Goal: Navigation & Orientation: Go to known website

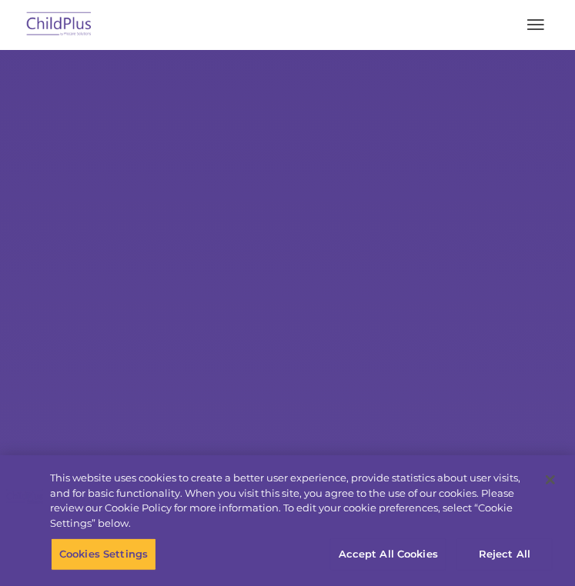
select select "MEDIUM"
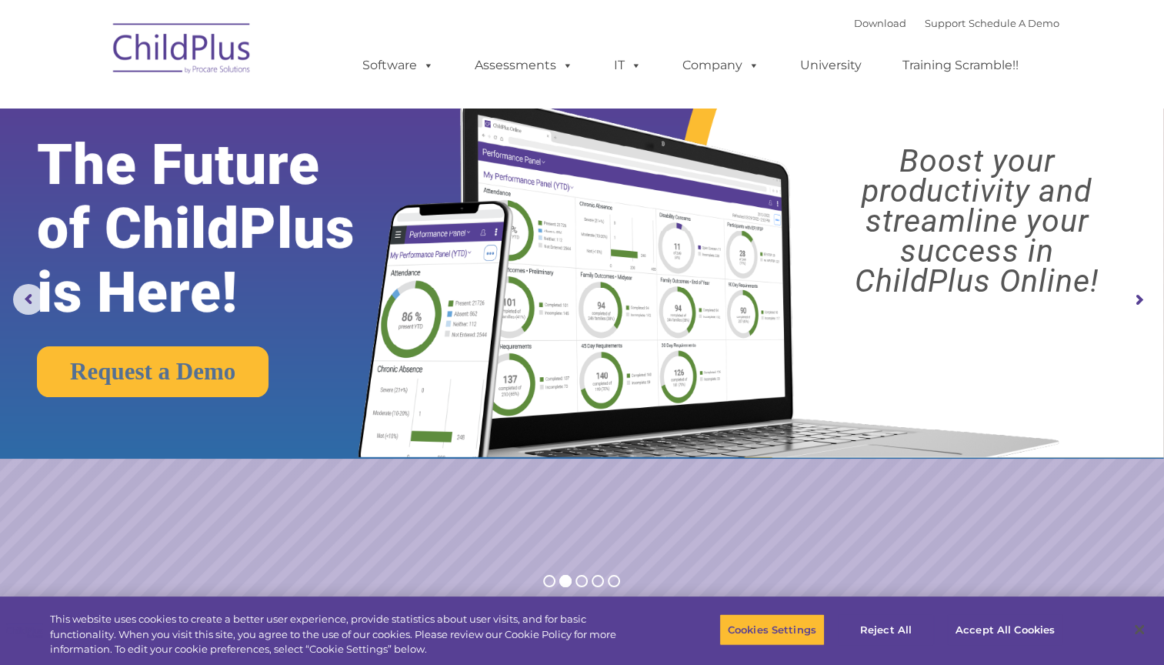
click at [285, 46] on div "Download Support | Schedule A Demo  MENU MENU Software ChildPlus: The original…" at bounding box center [582, 54] width 954 height 85
click at [191, 72] on img at bounding box center [182, 50] width 154 height 77
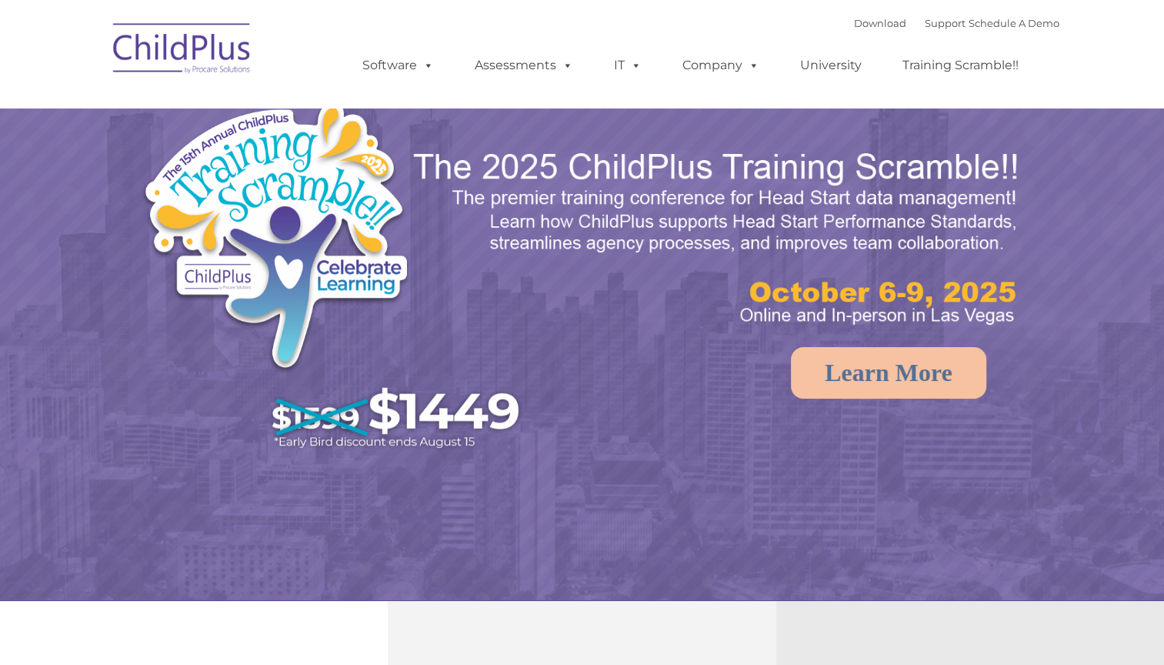
select select "MEDIUM"
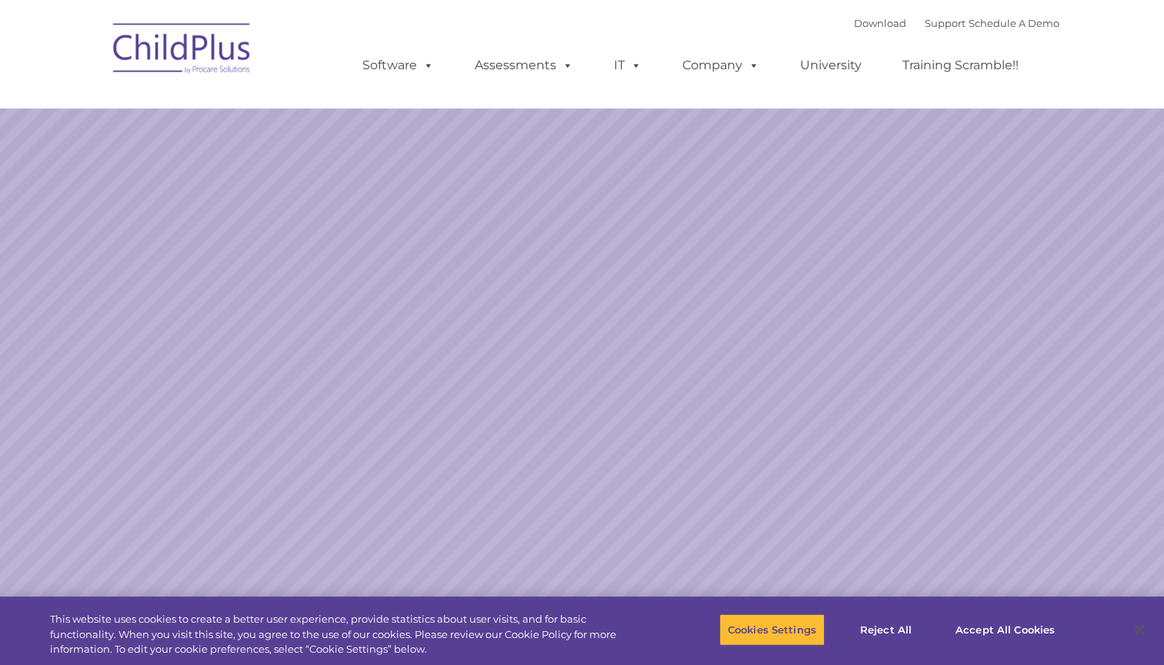
select select "MEDIUM"
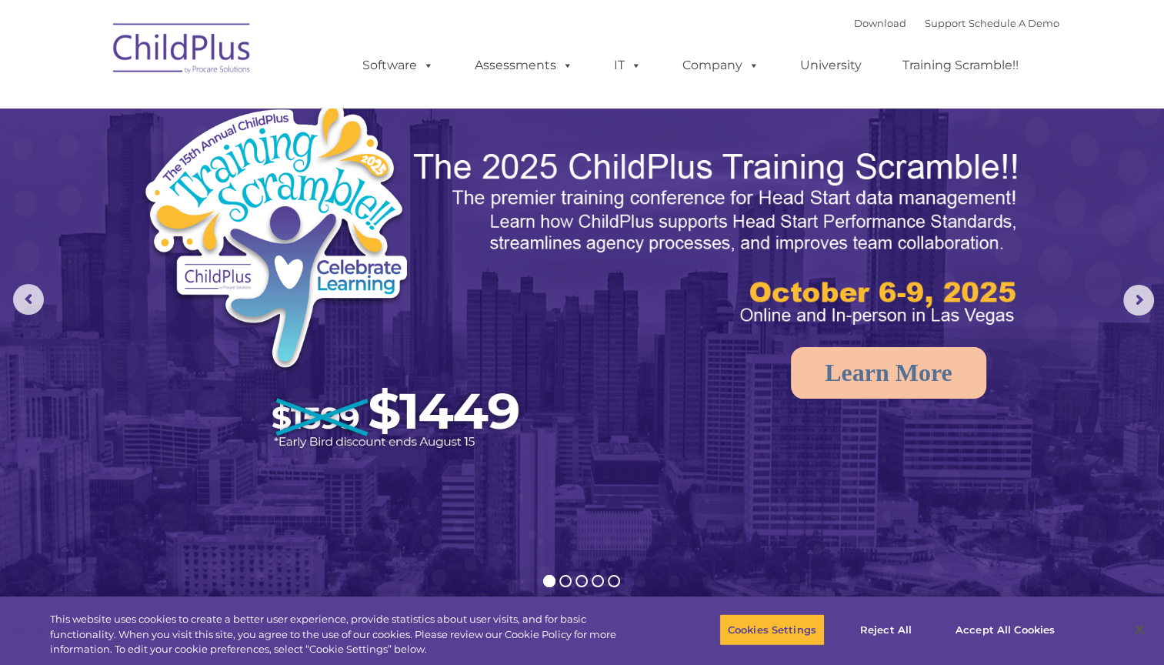
click at [197, 98] on nav "Download Support | Schedule A Demo  MENU MENU Software ChildPlus: The original…" at bounding box center [582, 54] width 1164 height 108
click at [202, 73] on img at bounding box center [182, 50] width 154 height 77
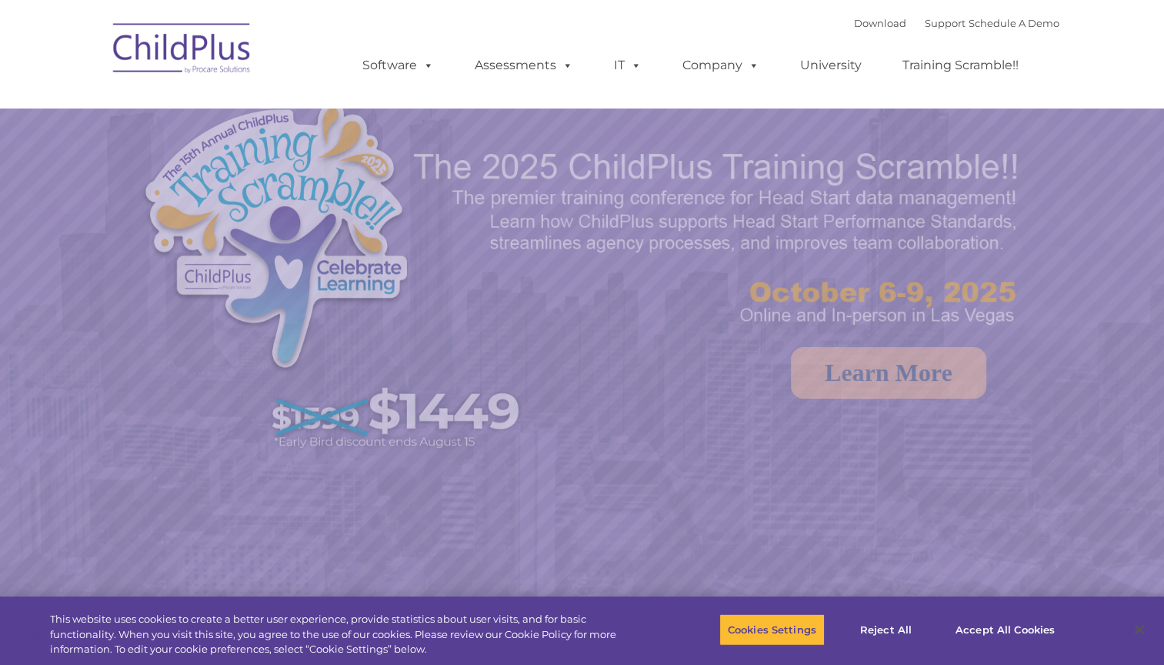
select select "MEDIUM"
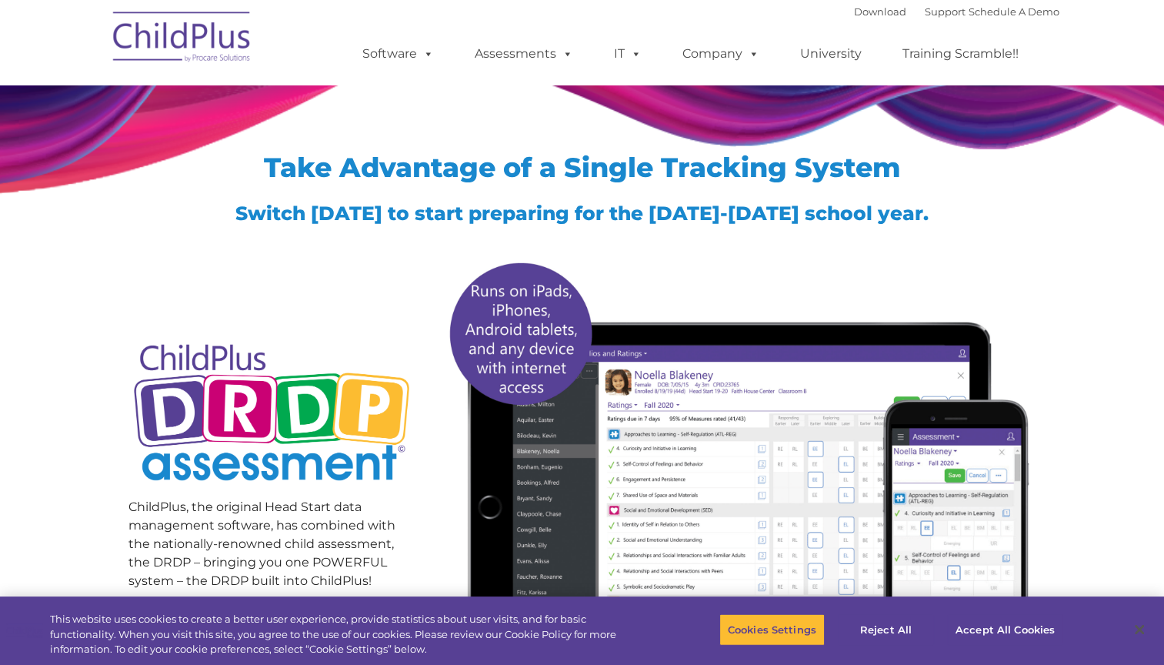
click at [213, 37] on img at bounding box center [182, 39] width 154 height 77
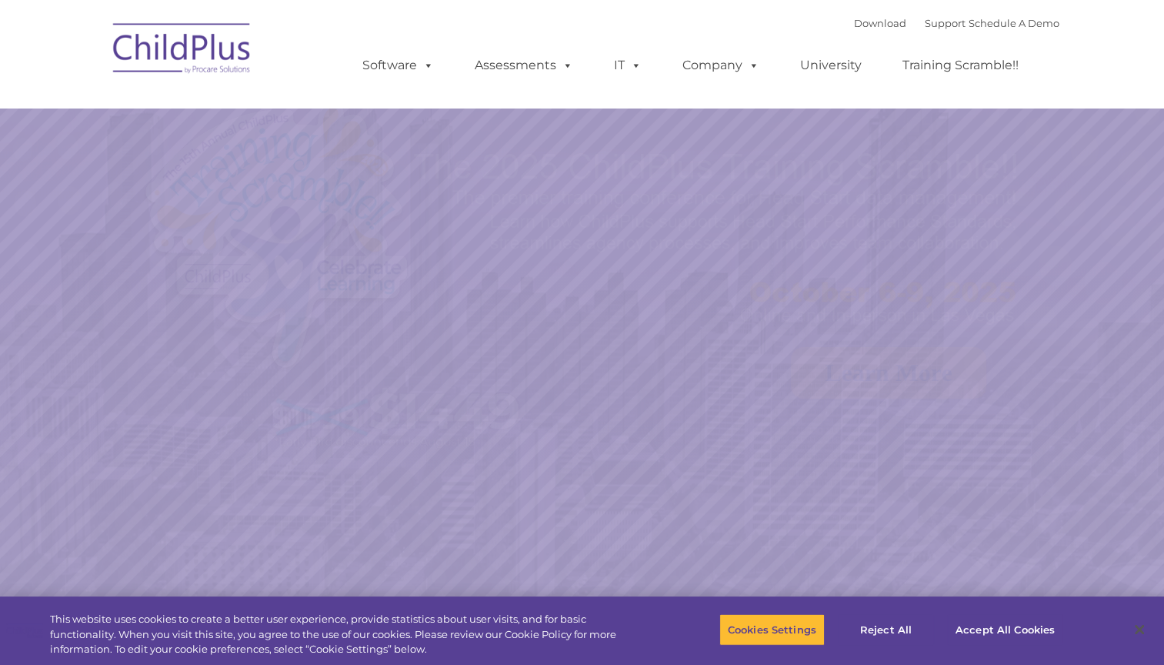
select select "MEDIUM"
